Goal: Find specific page/section

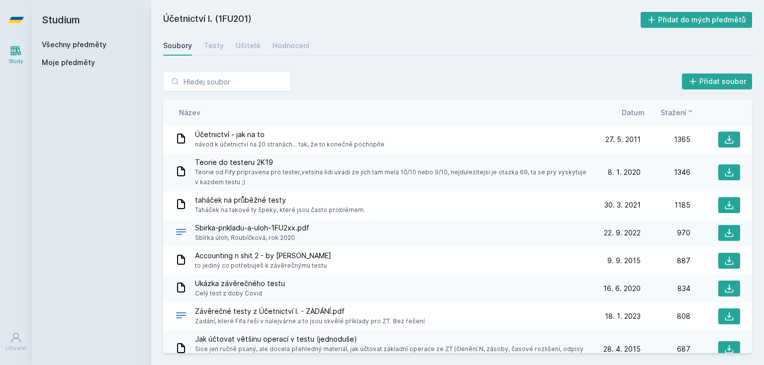
click at [80, 44] on link "Všechny předměty" at bounding box center [74, 44] width 65 height 8
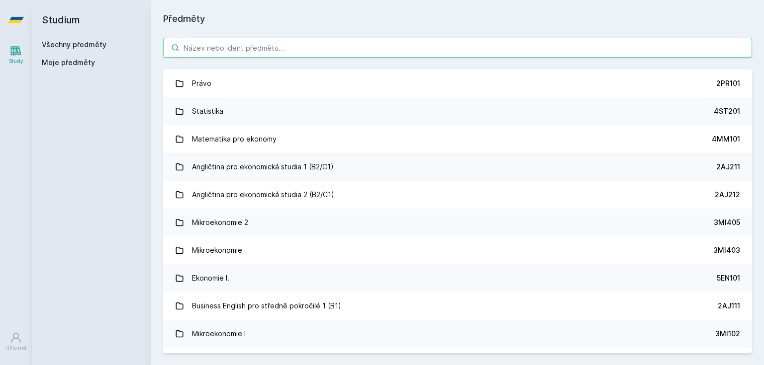
click at [232, 50] on input "search" at bounding box center [457, 48] width 589 height 20
paste input "4SA330"
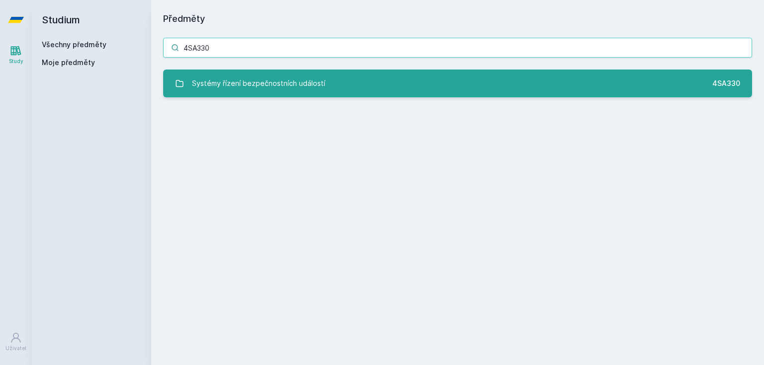
type input "4SA330"
click at [241, 89] on div "Systémy řízení bezpečnostních událostí" at bounding box center [258, 84] width 133 height 20
